Goal: Find specific page/section: Find specific page/section

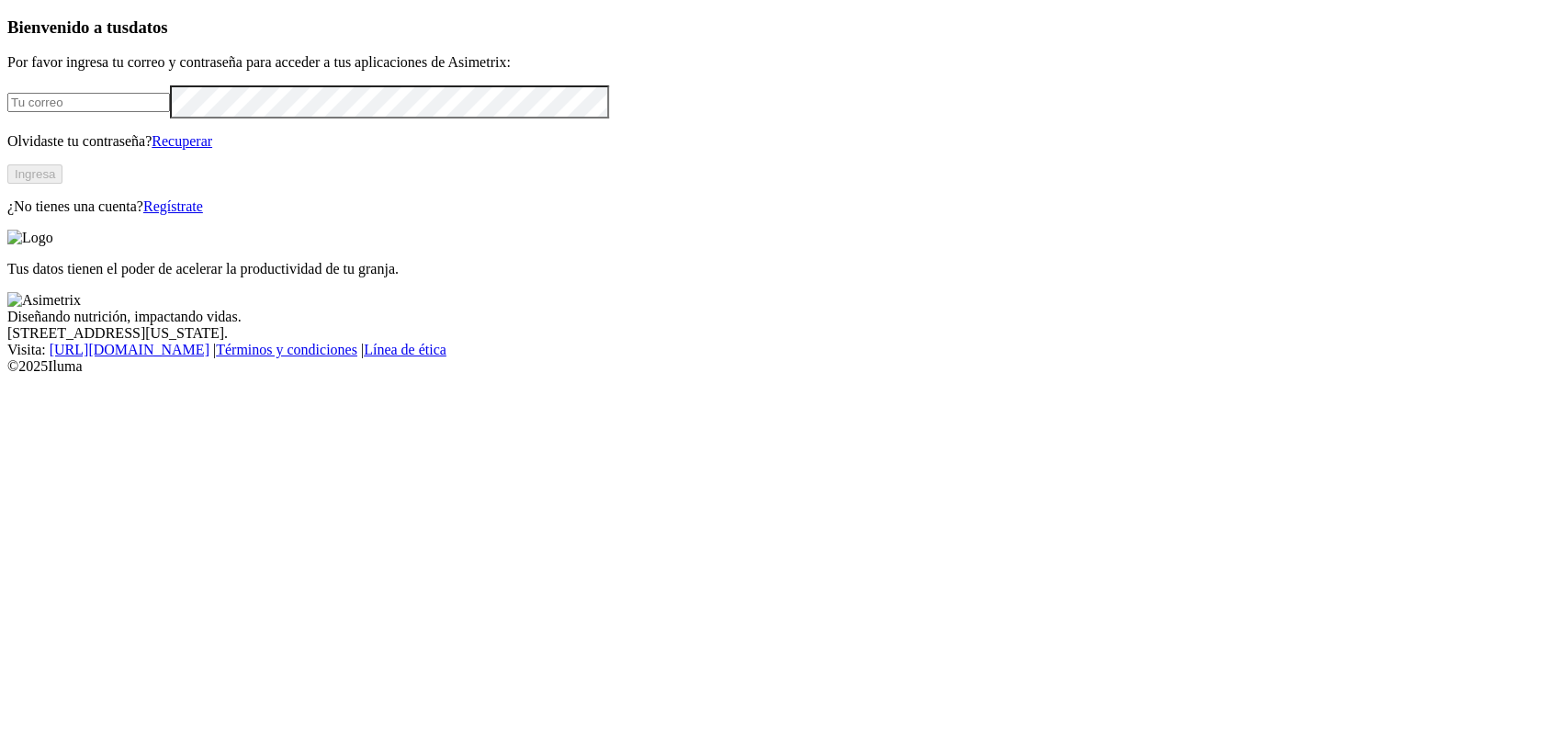
type input "[EMAIL_ADDRESS][PERSON_NAME][DOMAIN_NAME]"
click at [63, 184] on button "Ingresa" at bounding box center [34, 173] width 55 height 19
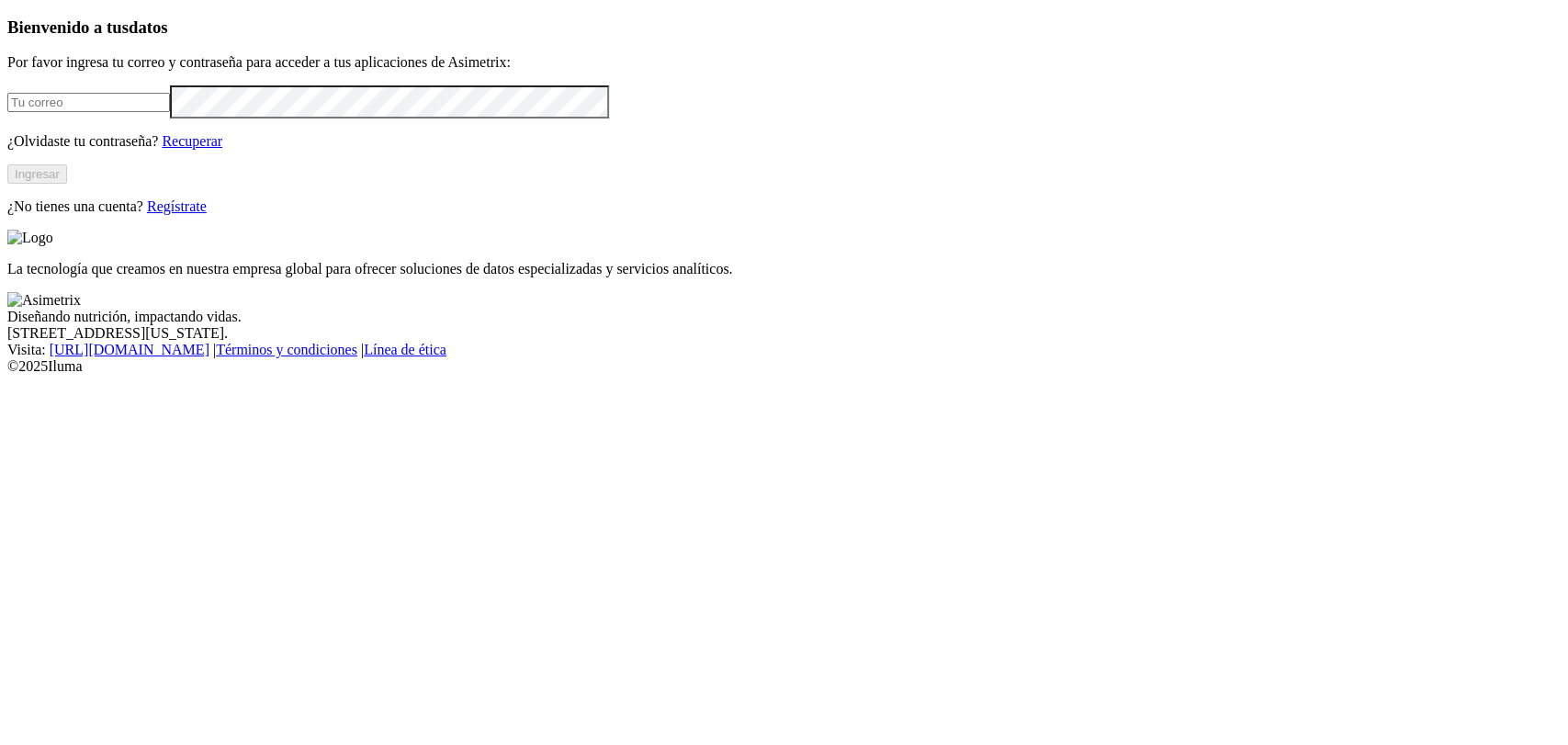
type input "[EMAIL_ADDRESS][PERSON_NAME][DOMAIN_NAME]"
click at [67, 184] on button "Ingresar" at bounding box center [37, 173] width 60 height 19
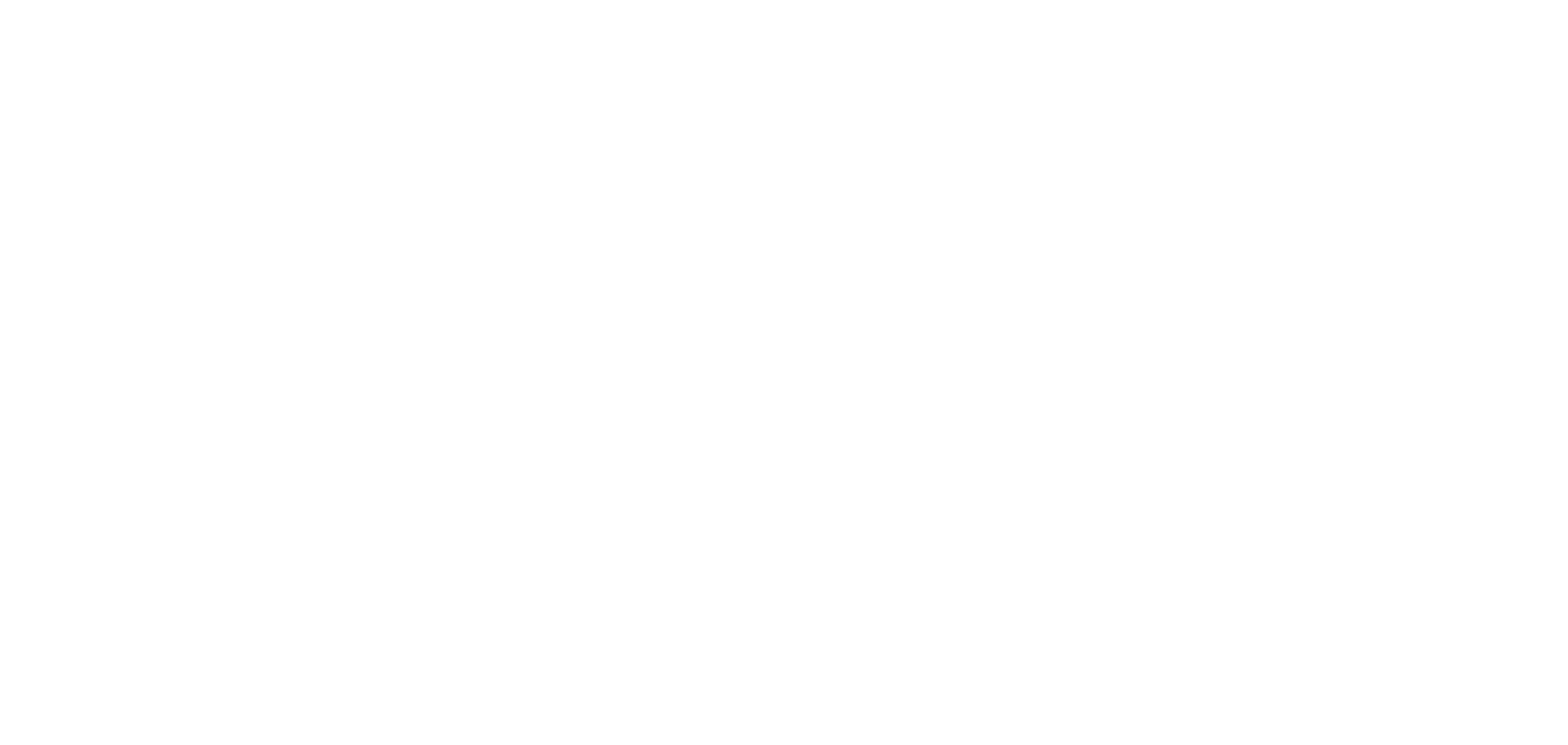
drag, startPoint x: 585, startPoint y: 208, endPoint x: 602, endPoint y: 213, distance: 17.7
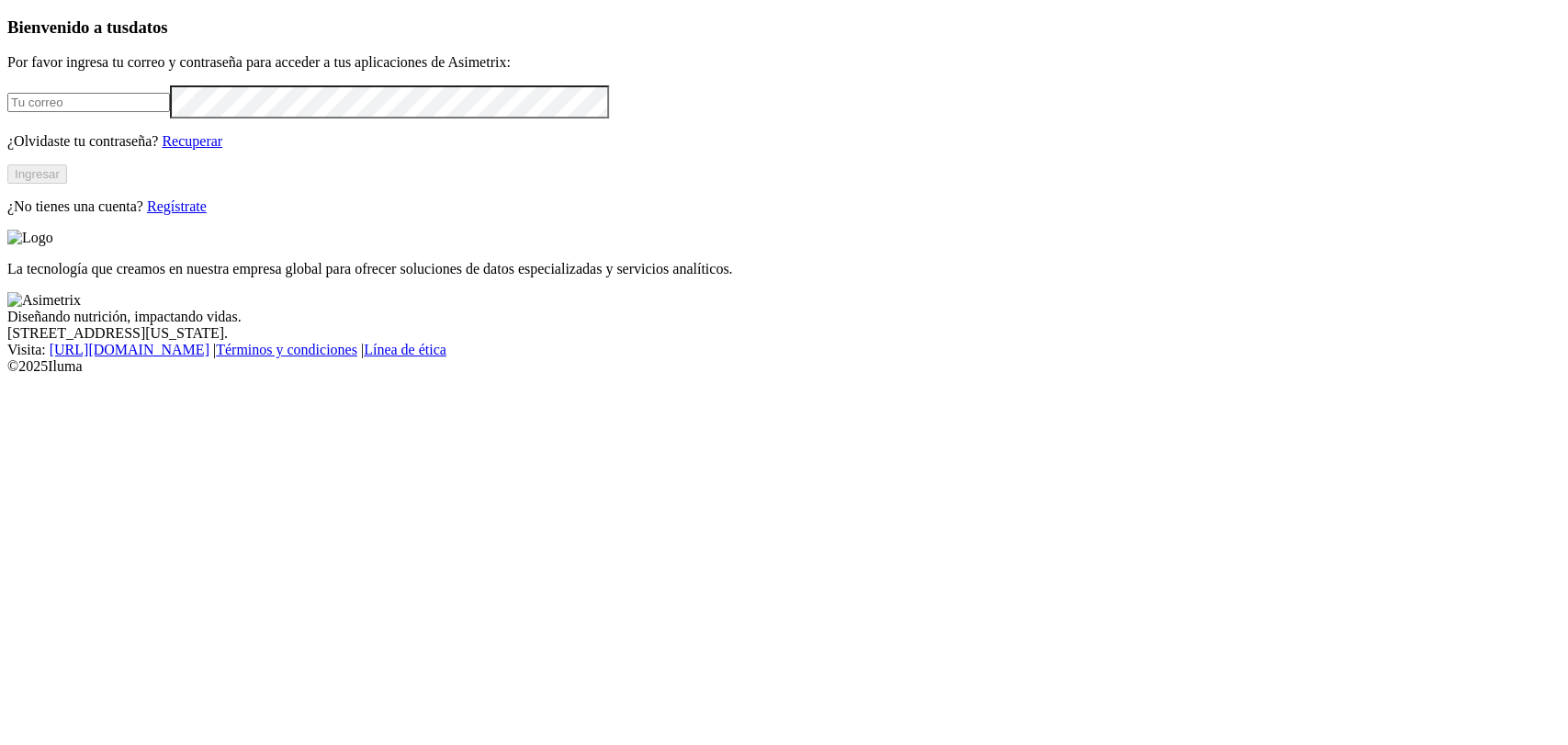
type input "[EMAIL_ADDRESS][PERSON_NAME][DOMAIN_NAME]"
click at [67, 184] on button "Ingresar" at bounding box center [37, 173] width 60 height 19
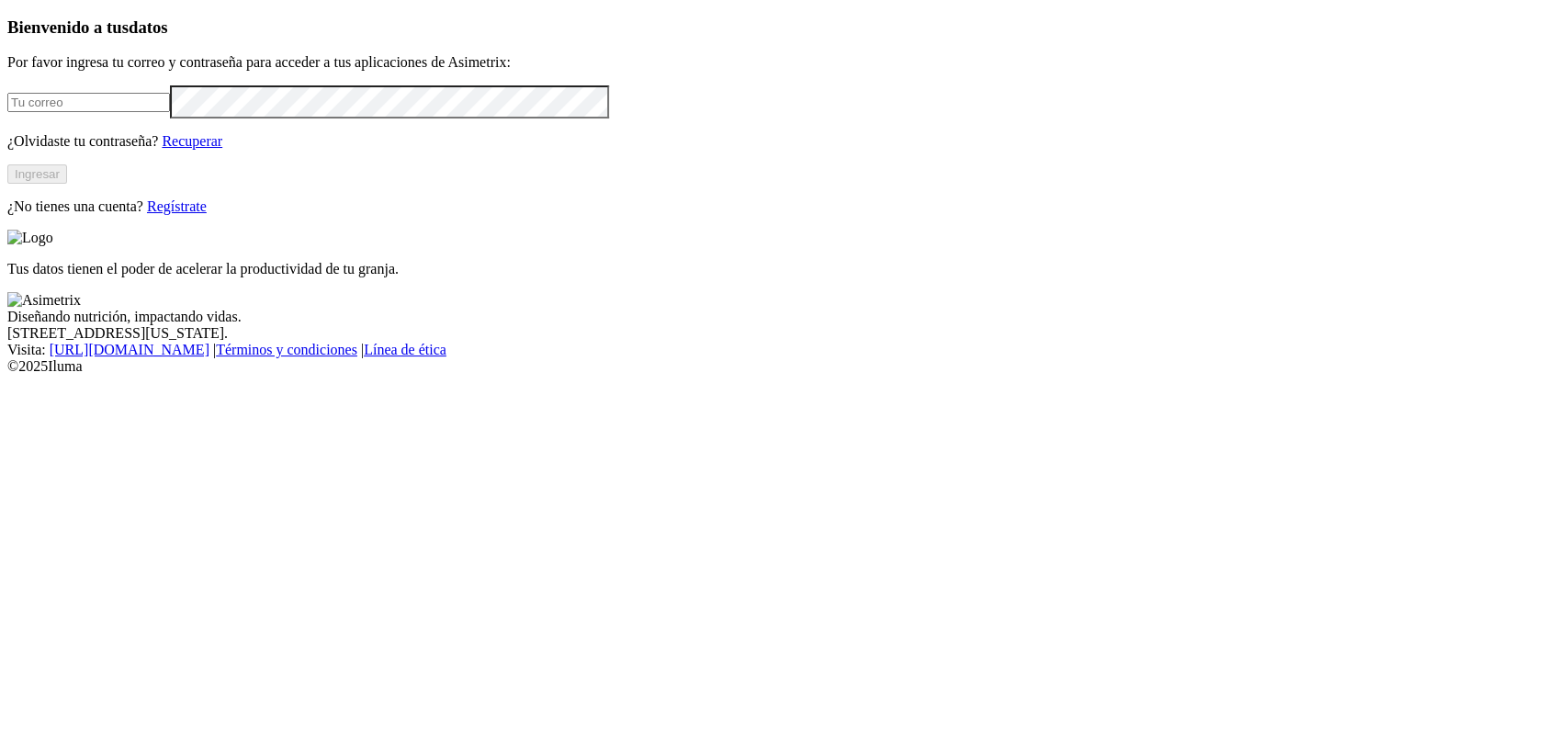
type input "[EMAIL_ADDRESS][PERSON_NAME][DOMAIN_NAME]"
click at [67, 184] on button "Ingresar" at bounding box center [37, 173] width 60 height 19
